Goal: Register for event/course

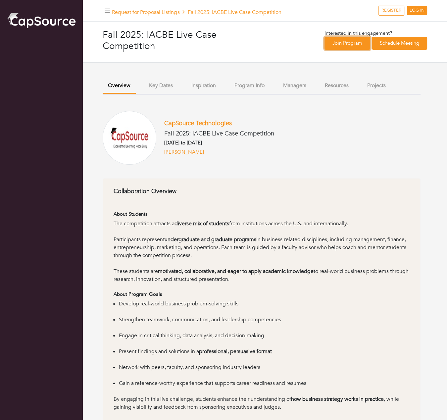
click at [332, 40] on link "Join Program" at bounding box center [347, 43] width 46 height 13
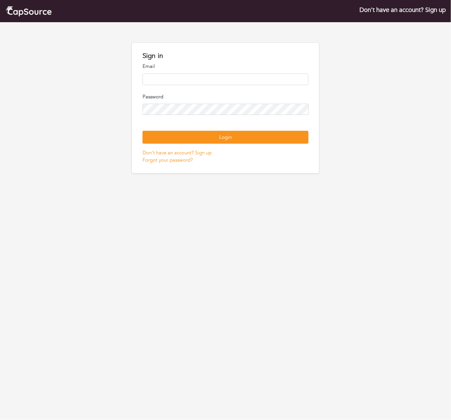
click at [166, 79] on input "email" at bounding box center [226, 79] width 166 height 12
